Goal: Find contact information: Find contact information

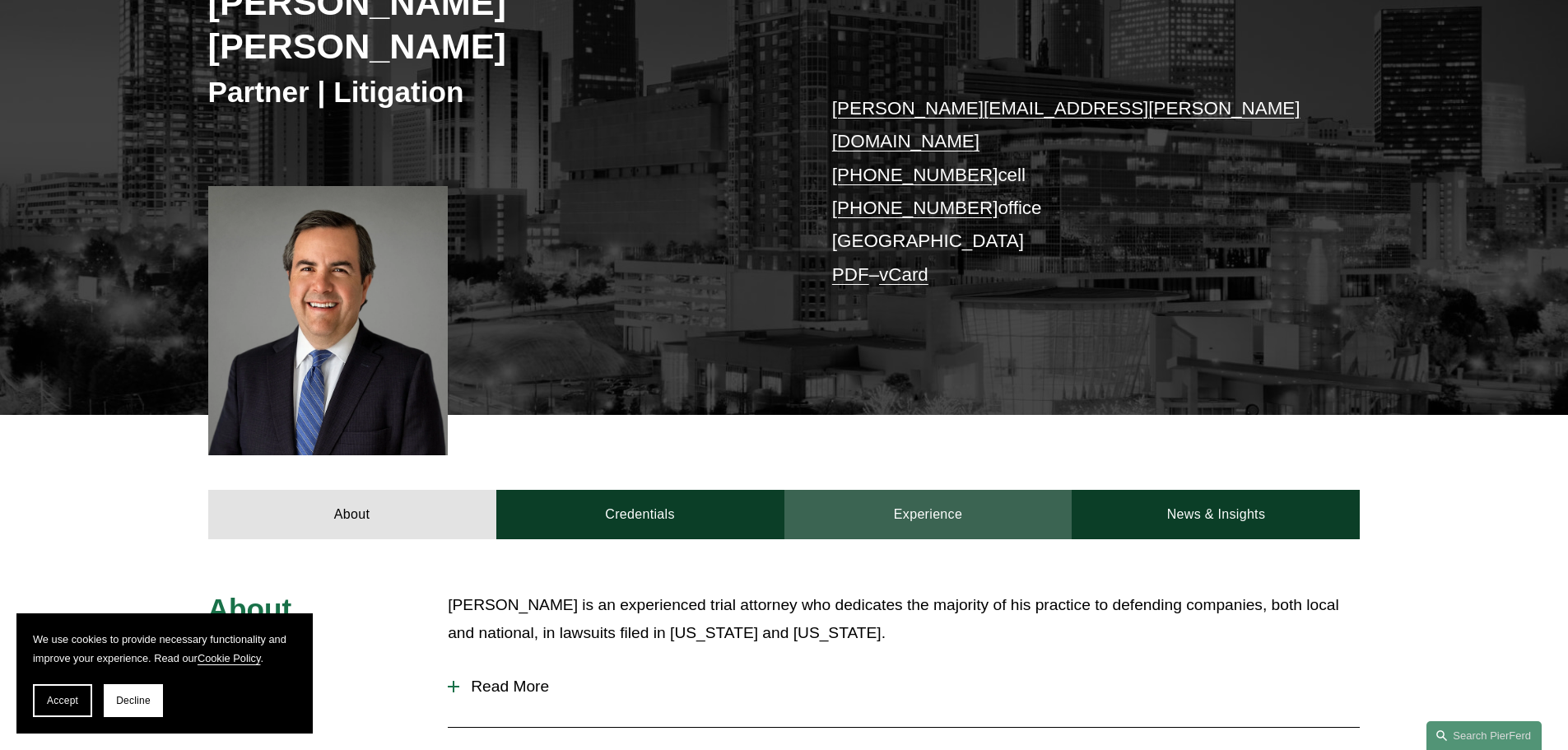
scroll to position [138, 0]
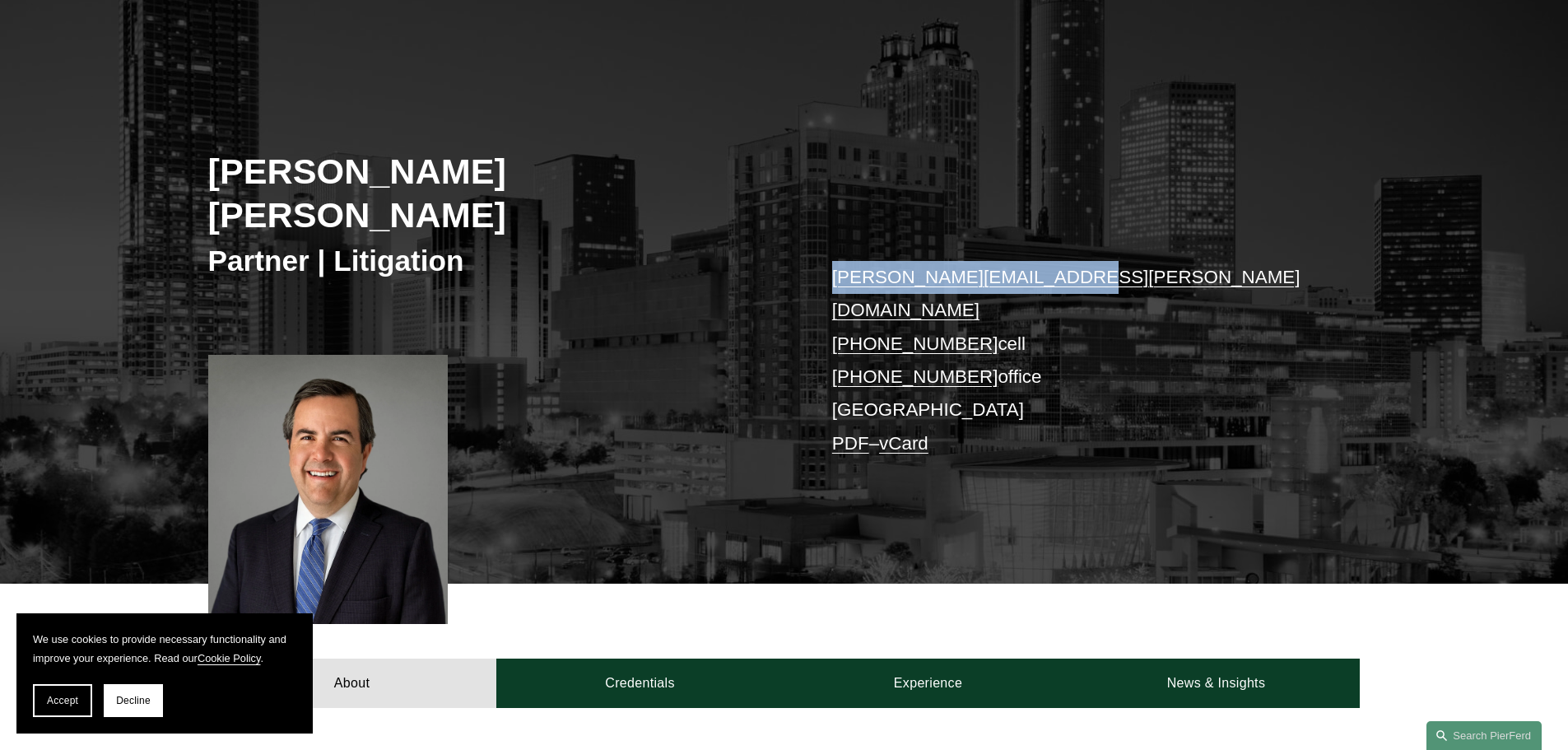
drag, startPoint x: 1054, startPoint y: 234, endPoint x: 832, endPoint y: 244, distance: 222.2
click at [832, 261] on p "bates.lovett@pierferd.com +1.912.844.1346 cell +1.912.335.4467 office Atlanta P…" at bounding box center [1072, 360] width 480 height 199
copy link "bates.lovett@pierferd.com"
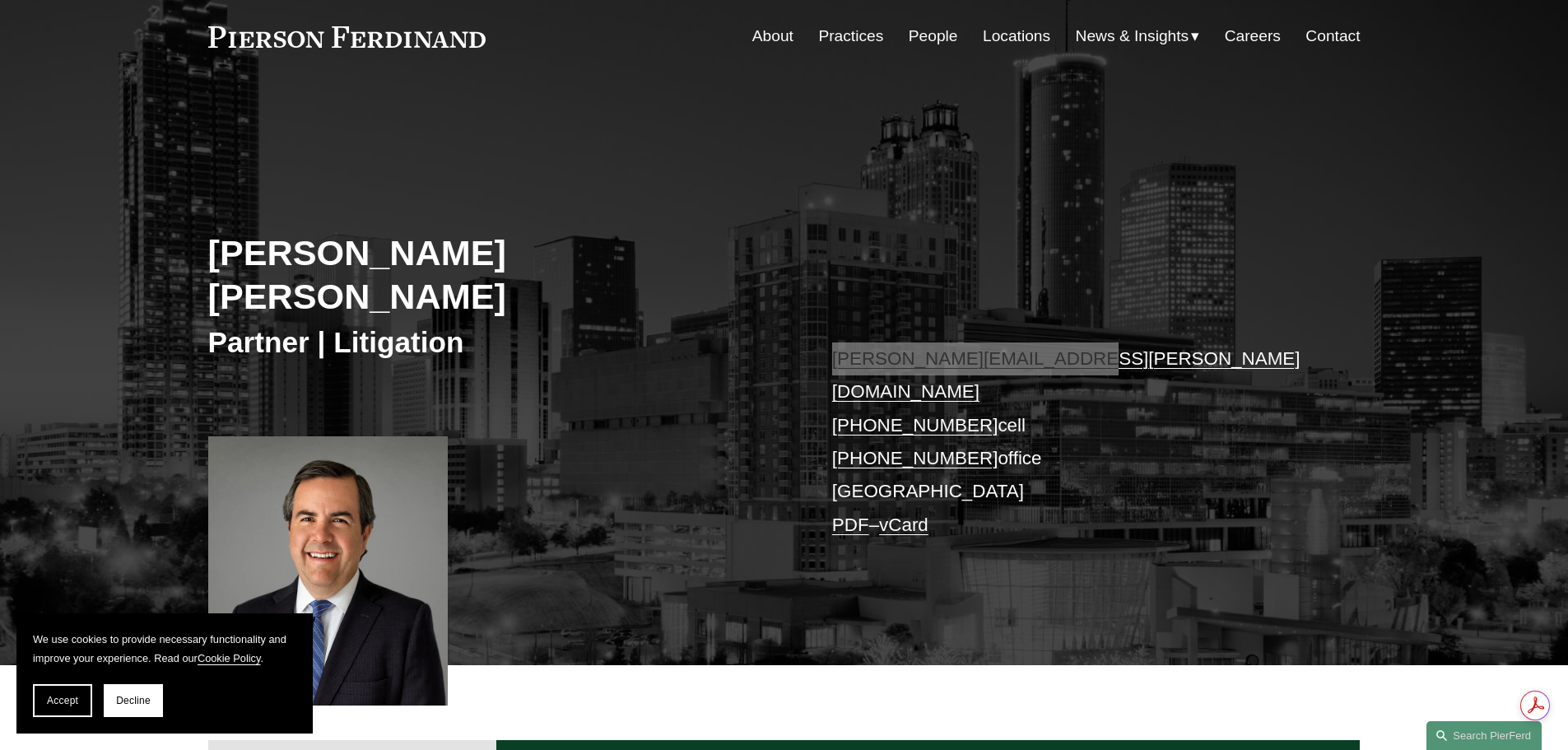
scroll to position [56, 0]
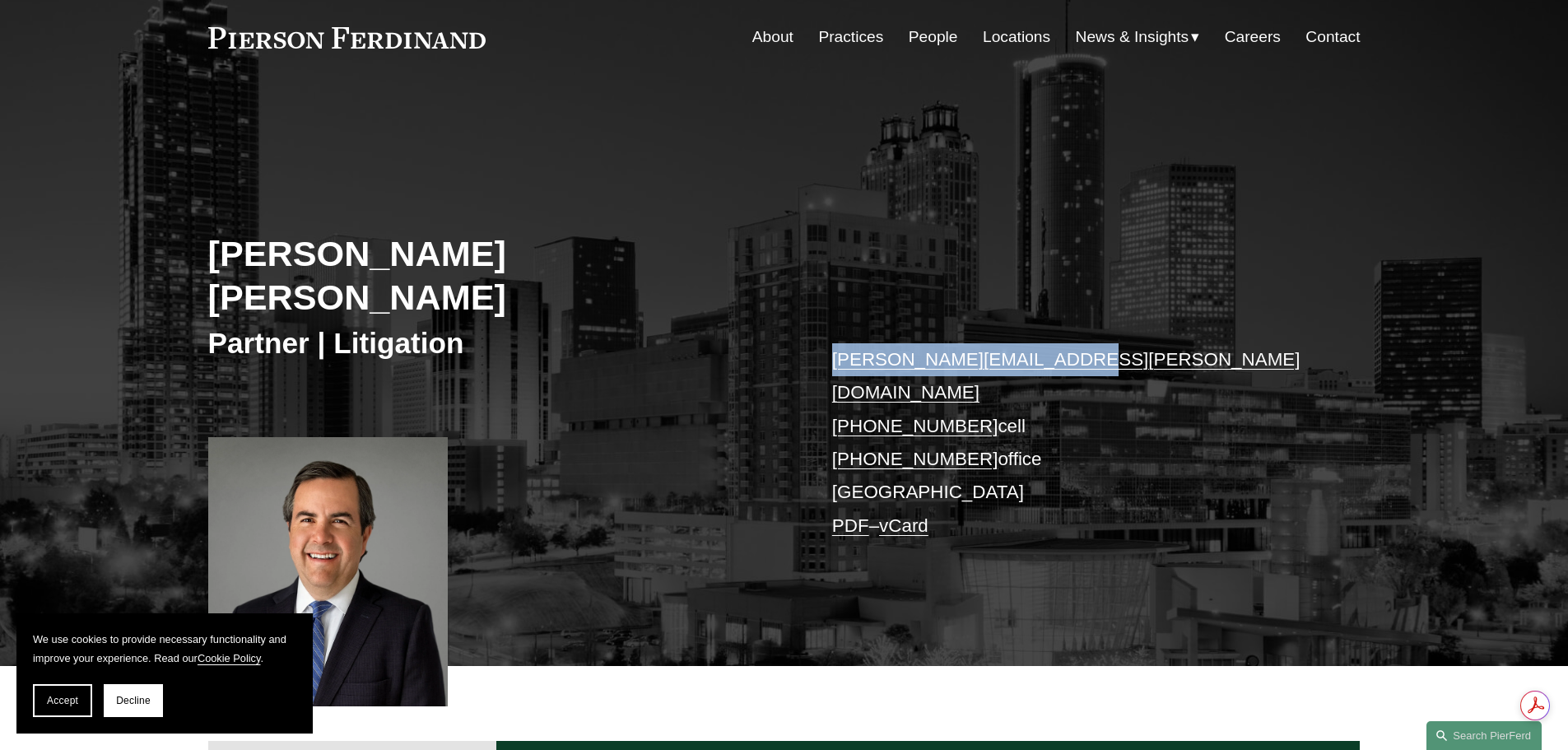
click at [1027, 37] on link "Locations" at bounding box center [1016, 37] width 68 height 31
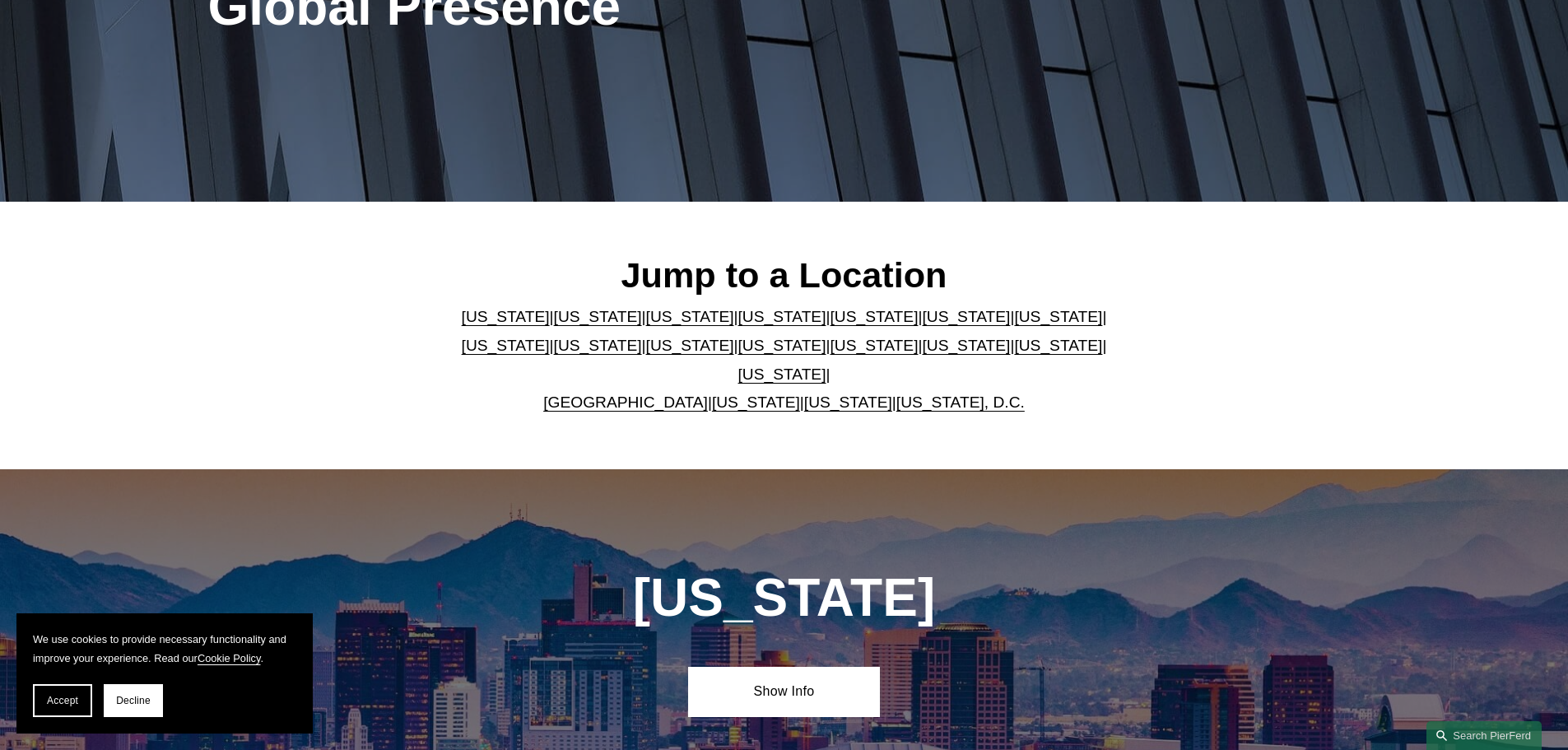
scroll to position [329, 0]
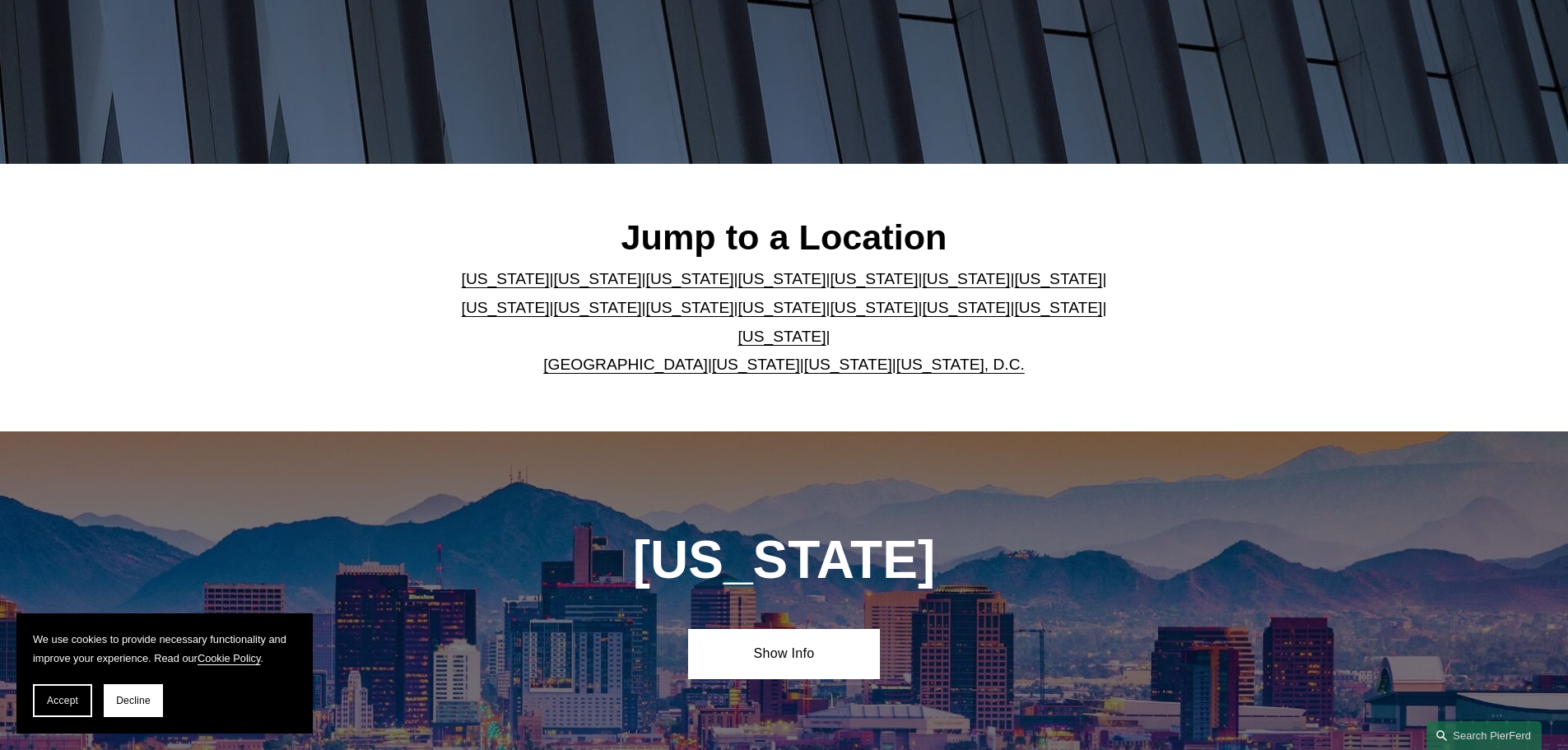
click at [921, 286] on link "[US_STATE]" at bounding box center [965, 279] width 88 height 17
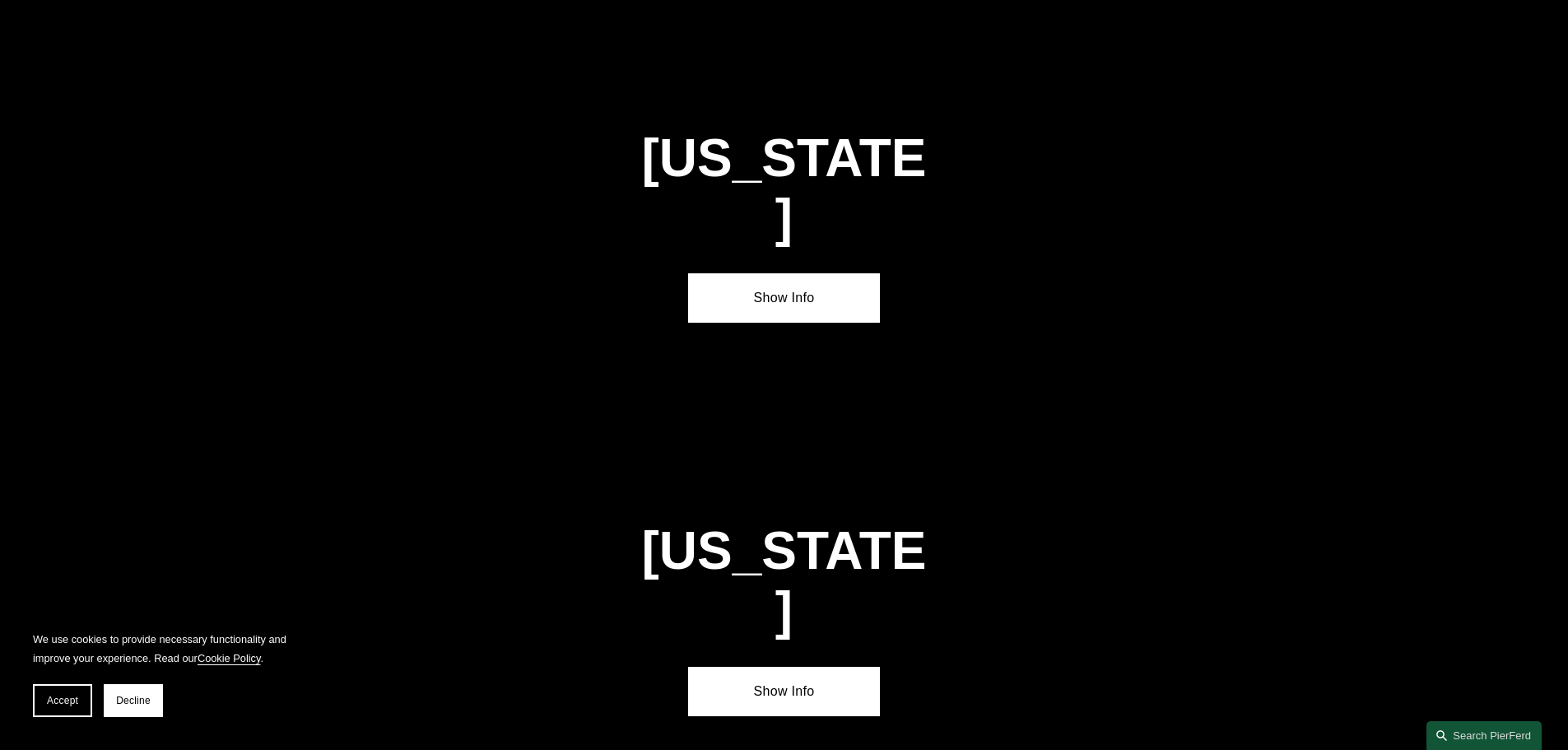
scroll to position [2480, 0]
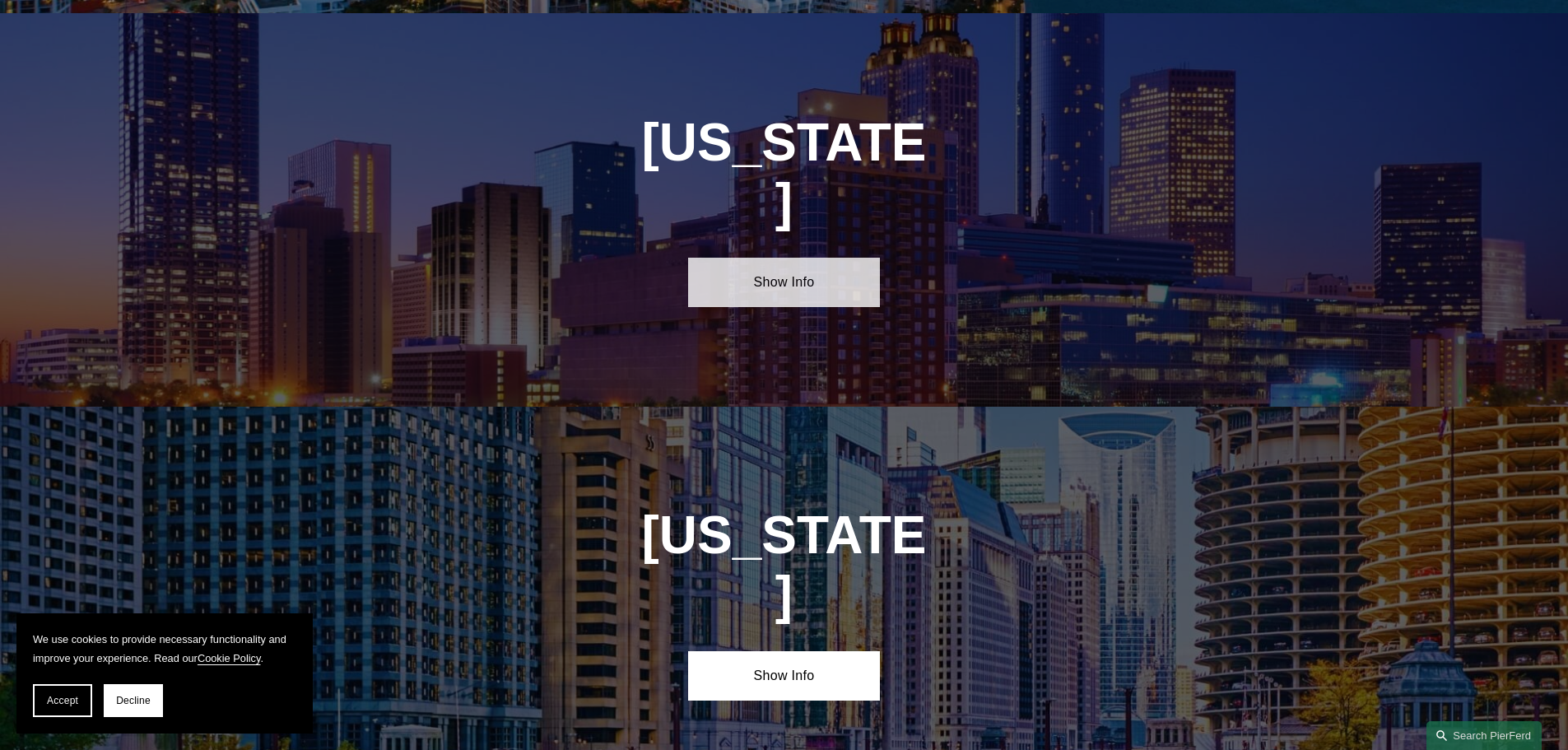
click at [831, 257] on link "Show Info" at bounding box center [784, 282] width 192 height 50
